Goal: Obtain resource: Obtain resource

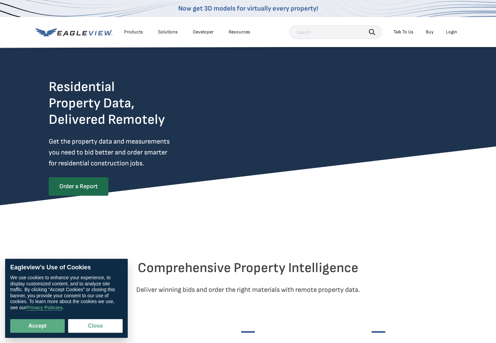
click at [202, 33] on link "Developer" at bounding box center [203, 32] width 21 height 6
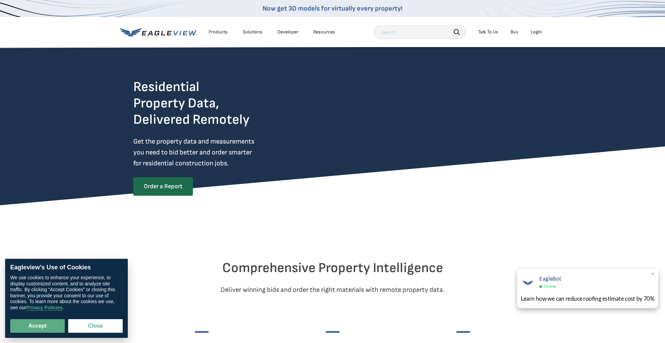
click at [496, 284] on div "EagleBot Online" at bounding box center [588, 282] width 134 height 16
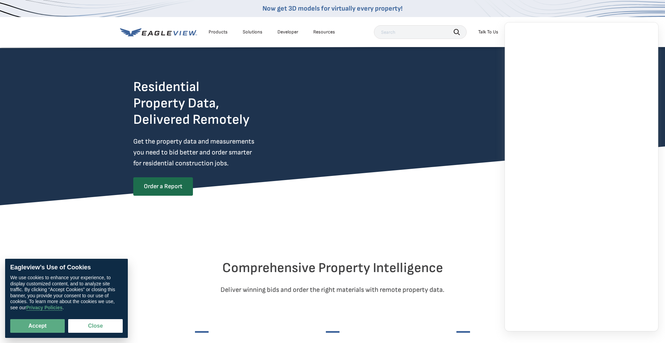
scroll to position [0, 0]
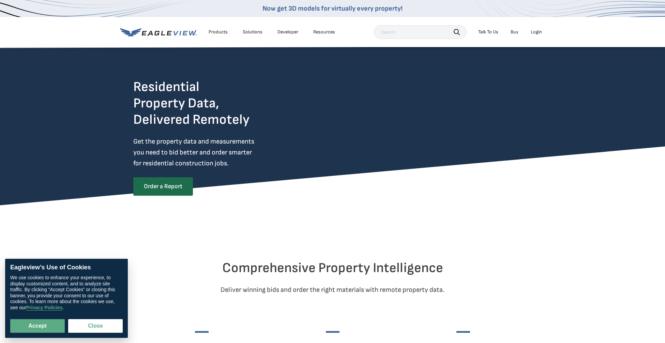
click at [216, 33] on div "Products" at bounding box center [217, 32] width 19 height 6
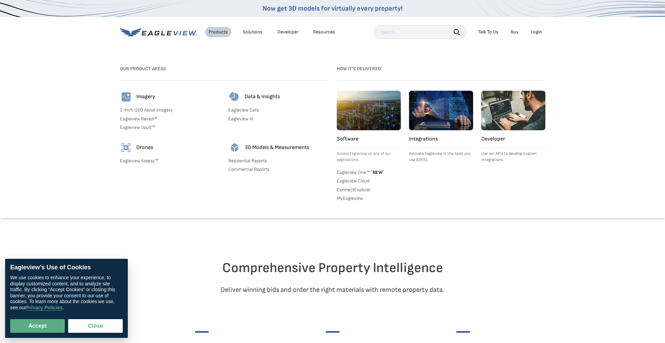
click at [255, 161] on link "Residential Reports" at bounding box center [278, 161] width 100 height 6
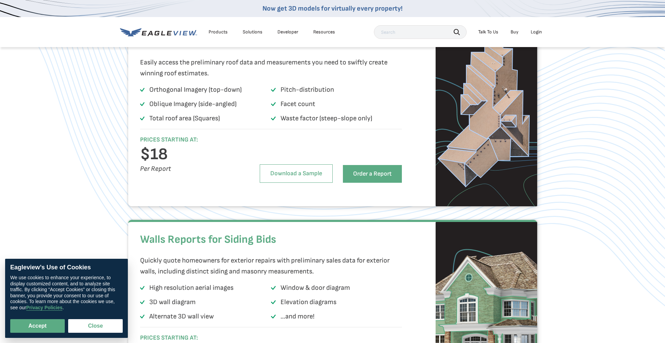
scroll to position [474, 0]
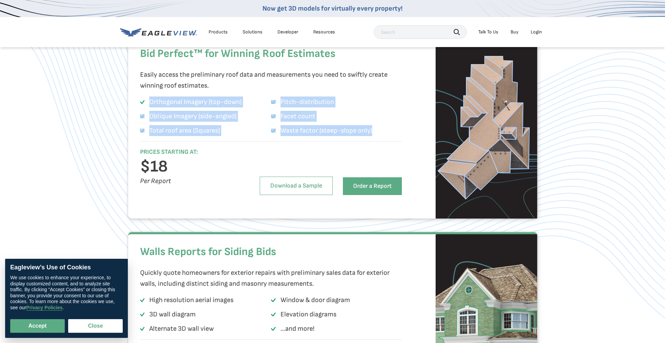
drag, startPoint x: 150, startPoint y: 116, endPoint x: 373, endPoint y: 145, distance: 225.4
click at [373, 139] on ul "Orthogonal Imagery (top-down) Pitch-distribution Oblique Imagery (side-angled) …" at bounding box center [271, 117] width 262 height 43
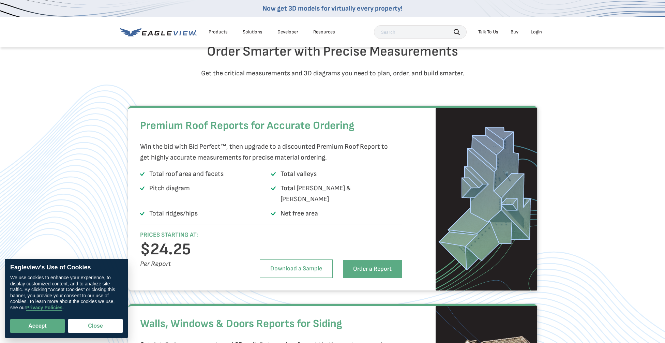
scroll to position [887, 0]
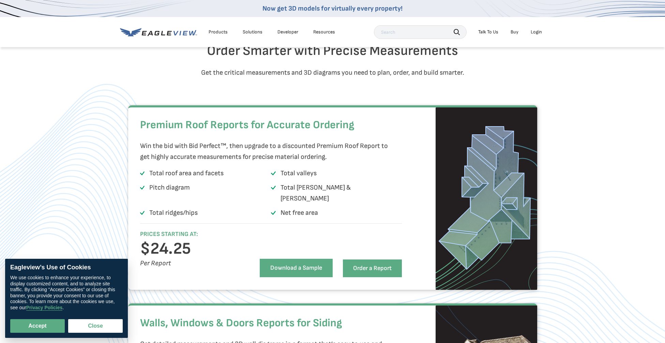
click at [291, 275] on link "Download a Sample" at bounding box center [296, 268] width 73 height 18
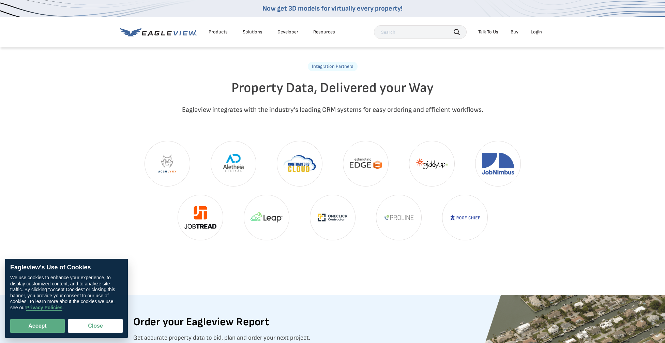
scroll to position [1549, 0]
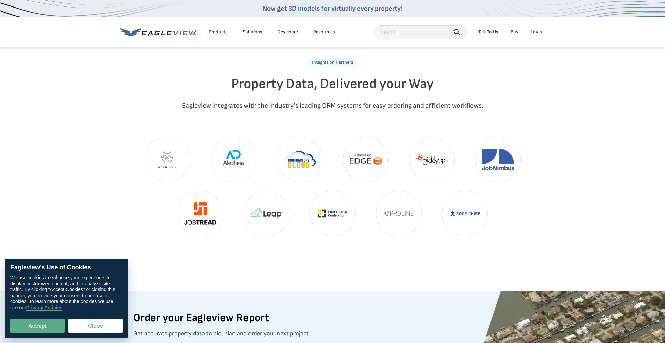
click at [454, 233] on img at bounding box center [464, 213] width 45 height 45
click at [461, 226] on img at bounding box center [464, 213] width 45 height 45
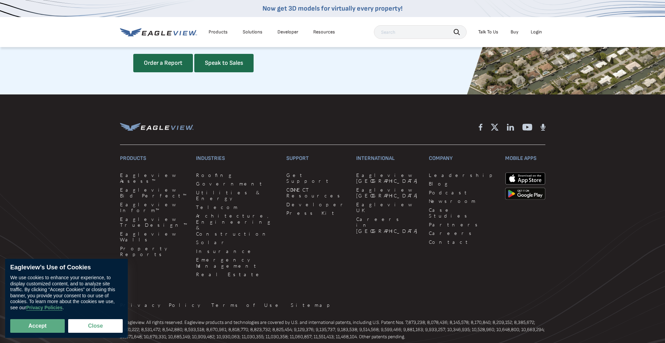
scroll to position [1892, 0]
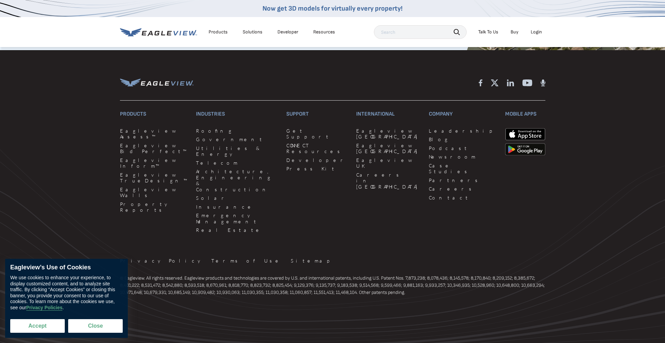
click at [52, 325] on button "Accept" at bounding box center [37, 326] width 55 height 14
checkbox input "true"
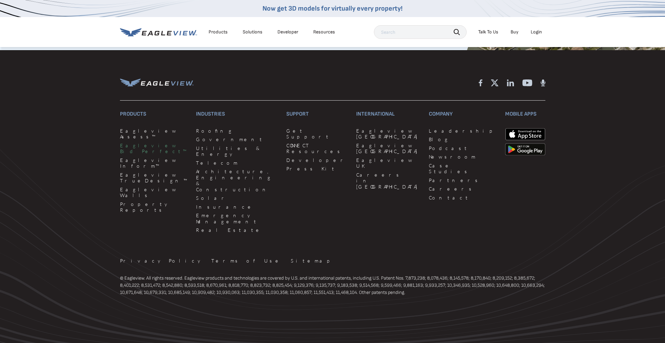
click at [151, 154] on link "Eagleview Bid Perfect™" at bounding box center [154, 148] width 68 height 12
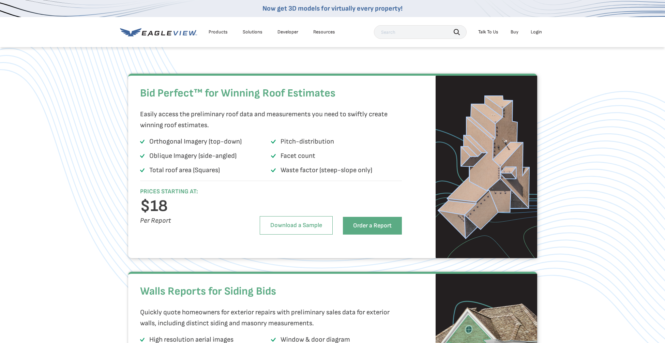
scroll to position [439, 0]
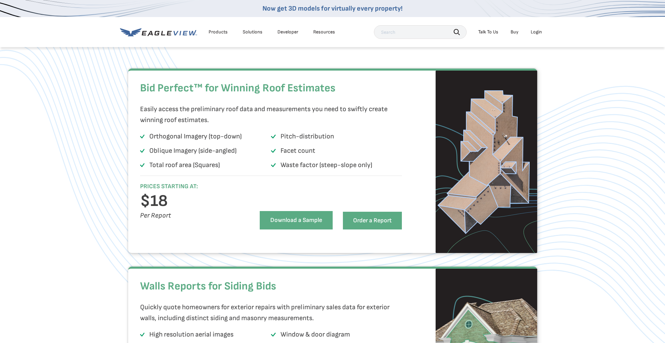
click at [277, 229] on link "Download a Sample" at bounding box center [296, 220] width 73 height 18
